Goal: Task Accomplishment & Management: Use online tool/utility

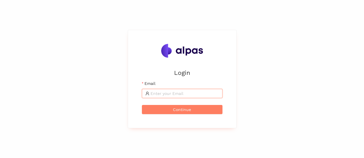
click at [161, 94] on input "Email" at bounding box center [184, 94] width 68 height 6
type input "[PERSON_NAME][EMAIL_ADDRESS][PERSON_NAME][DOMAIN_NAME]"
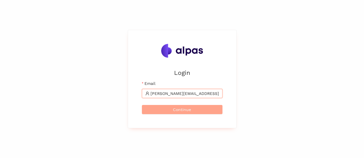
click at [190, 112] on span "Continue" at bounding box center [182, 110] width 18 height 6
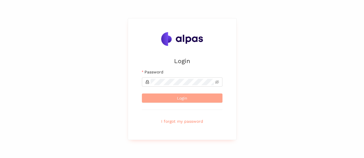
click at [196, 99] on button "Login" at bounding box center [182, 98] width 81 height 9
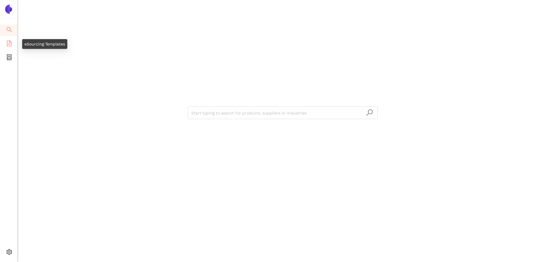
click at [8, 45] on icon "file-add" at bounding box center [9, 44] width 6 height 6
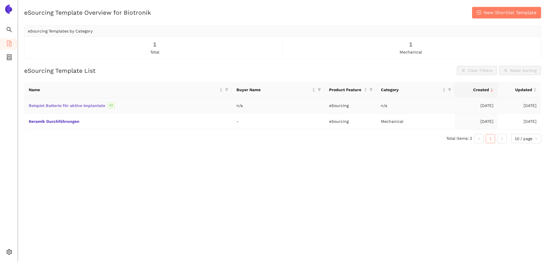
click at [0, 0] on link "Beispiel Batterie für aktive Implantate" at bounding box center [0, 0] width 0 height 0
